Goal: Task Accomplishment & Management: Manage account settings

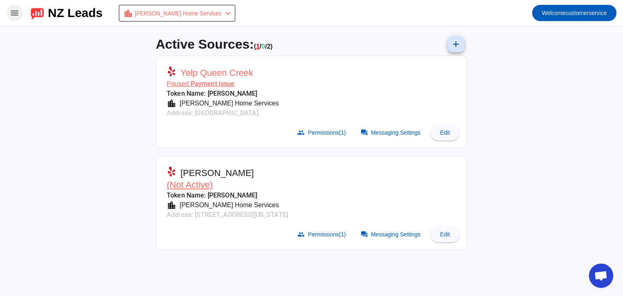
click at [15, 12] on mat-icon "menu" at bounding box center [15, 13] width 10 height 10
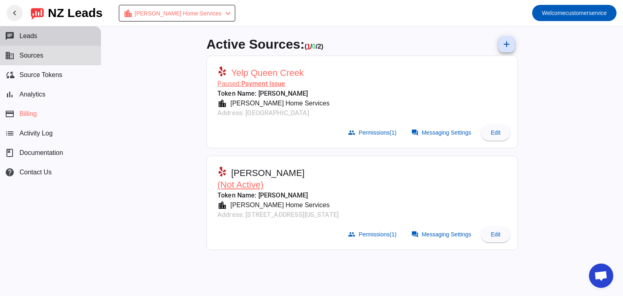
click at [27, 35] on span "Leads" at bounding box center [28, 35] width 18 height 7
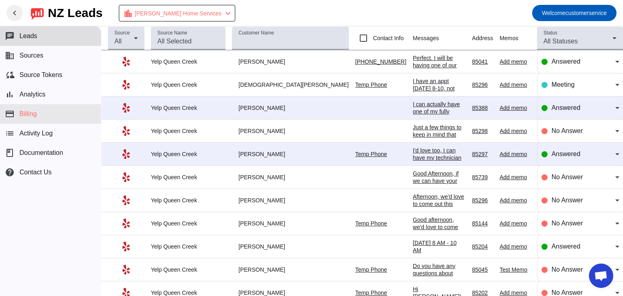
click at [29, 119] on button "payment Billing" at bounding box center [50, 113] width 101 height 19
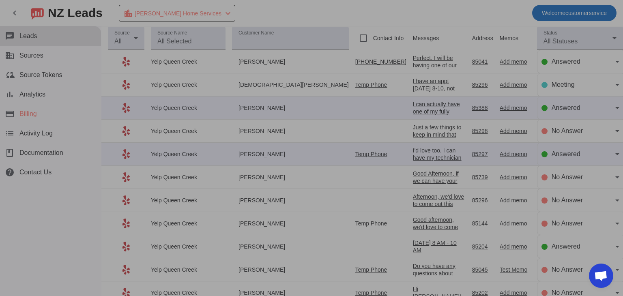
click at [41, 76] on div at bounding box center [311, 148] width 623 height 296
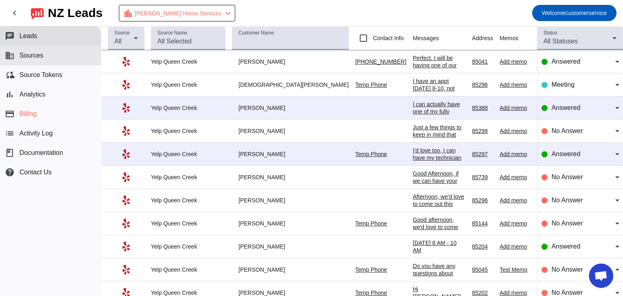
click at [36, 57] on span "Sources" at bounding box center [31, 55] width 24 height 7
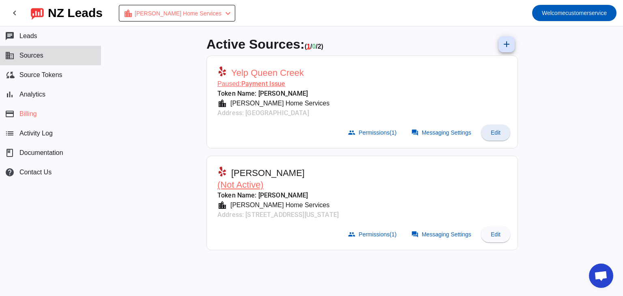
click at [495, 134] on span "Edit" at bounding box center [496, 132] width 10 height 6
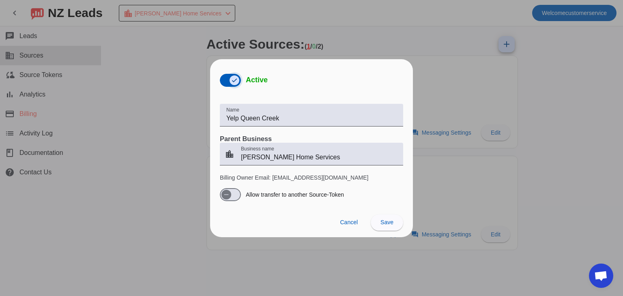
click at [232, 78] on icon "button" at bounding box center [234, 80] width 6 height 6
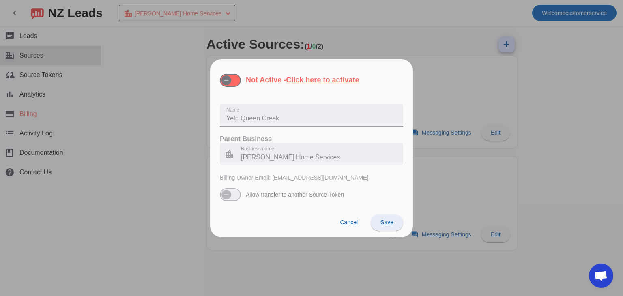
click at [386, 220] on span "Save" at bounding box center [386, 222] width 13 height 6
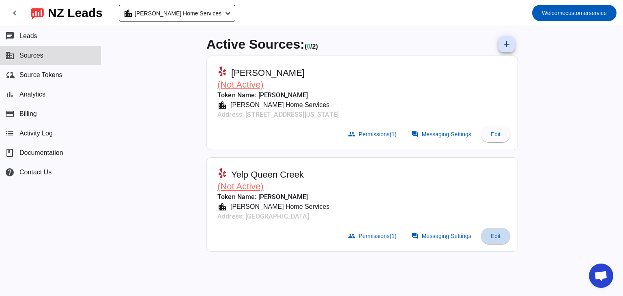
click at [495, 235] on span "Edit" at bounding box center [496, 236] width 10 height 6
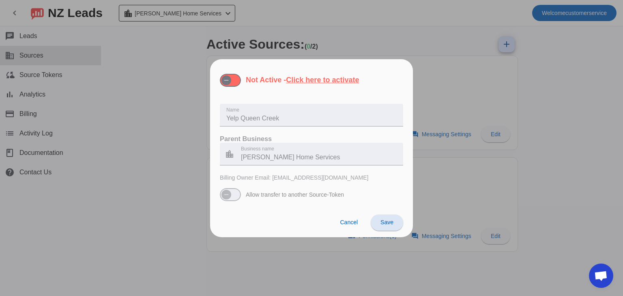
drag, startPoint x: 345, startPoint y: 223, endPoint x: 348, endPoint y: 226, distance: 4.6
click at [345, 223] on span "Cancel" at bounding box center [349, 222] width 18 height 6
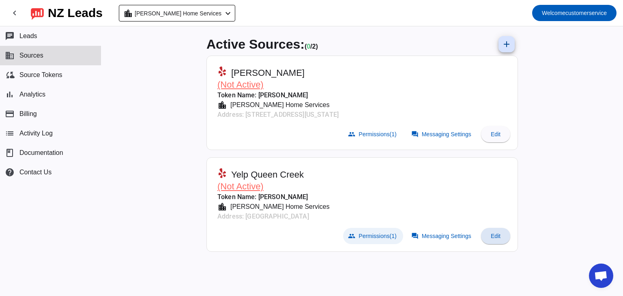
click at [374, 235] on span "Permissions (1)" at bounding box center [377, 236] width 38 height 6
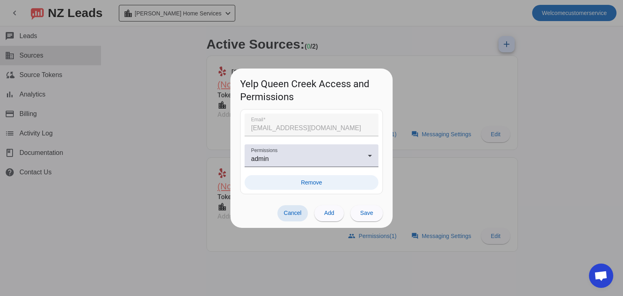
click at [315, 182] on span "Remove" at bounding box center [311, 182] width 21 height 8
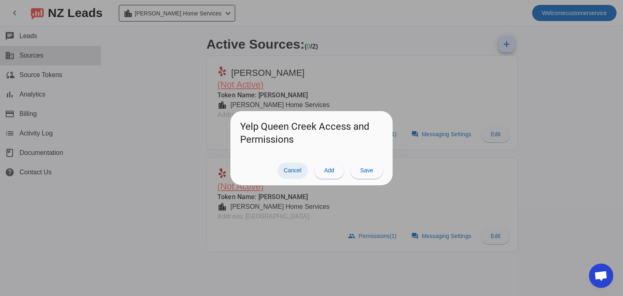
click at [294, 171] on span "Cancel" at bounding box center [293, 170] width 18 height 6
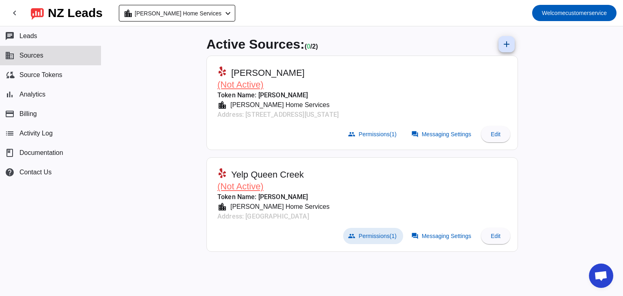
click at [176, 178] on div "Active Sources: ( 0 / 2) add Yelp Chandler (Not Active) Token Name: Will Thomas…" at bounding box center [361, 161] width 521 height 270
